Goal: Transaction & Acquisition: Purchase product/service

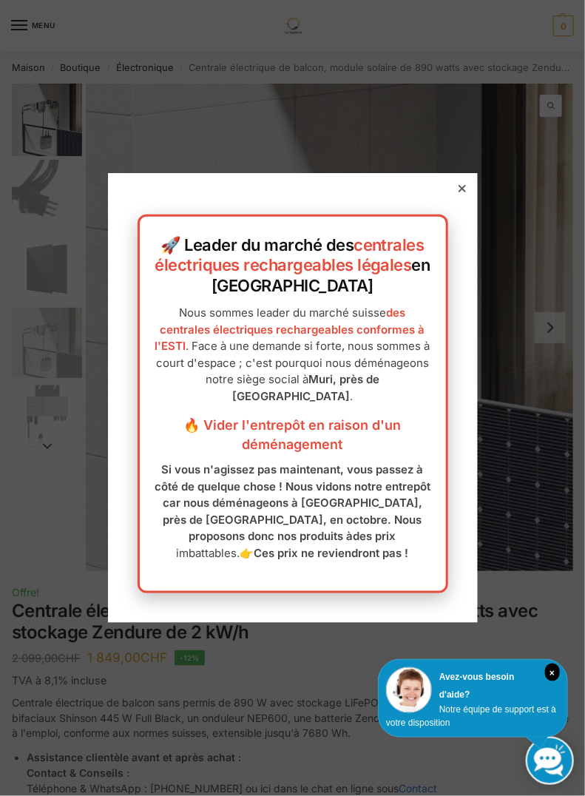
click at [461, 187] on icon at bounding box center [461, 188] width 7 height 7
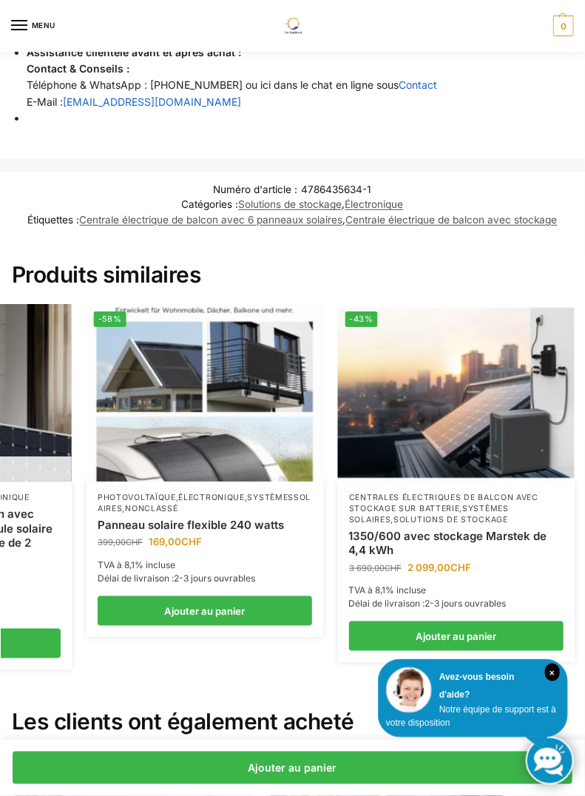
scroll to position [0, 433]
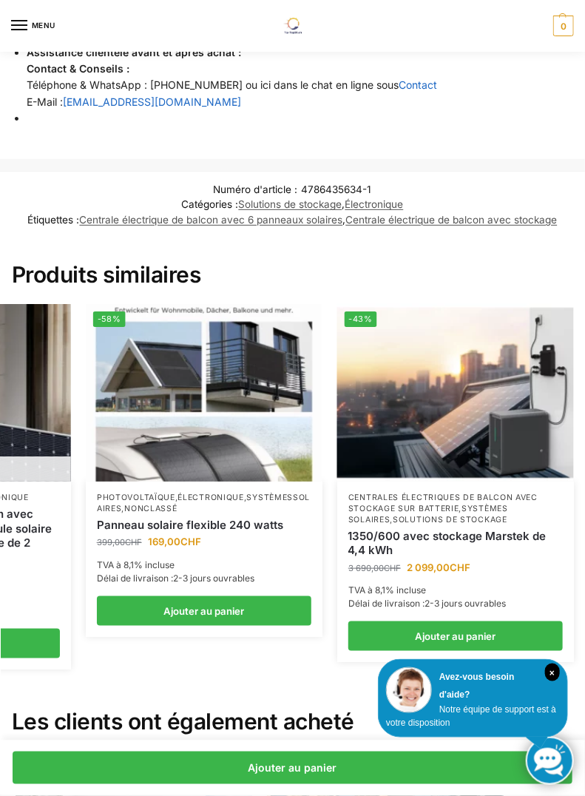
click at [470, 401] on img at bounding box center [455, 392] width 237 height 177
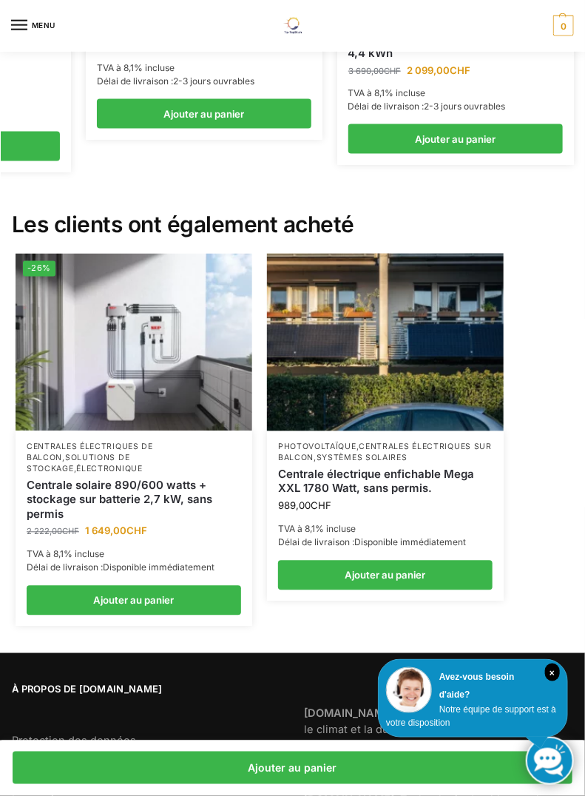
scroll to position [3464, 0]
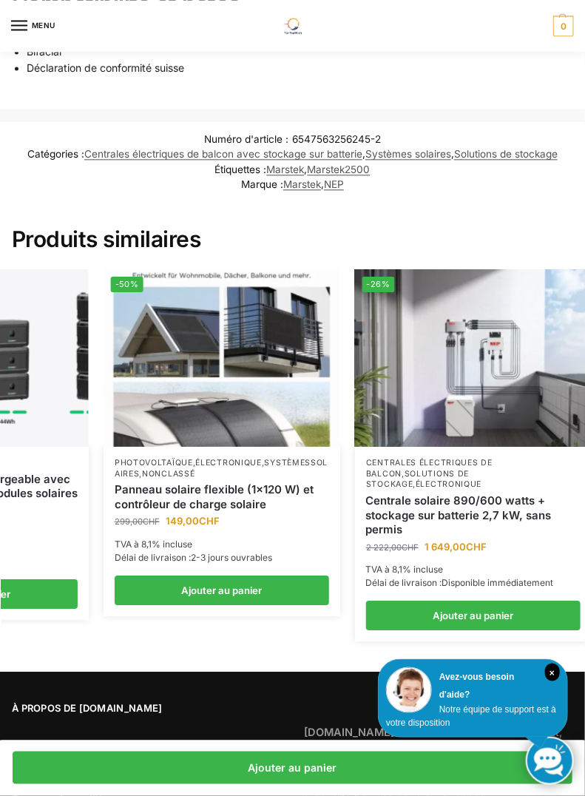
scroll to position [0, 433]
